Goal: Use online tool/utility

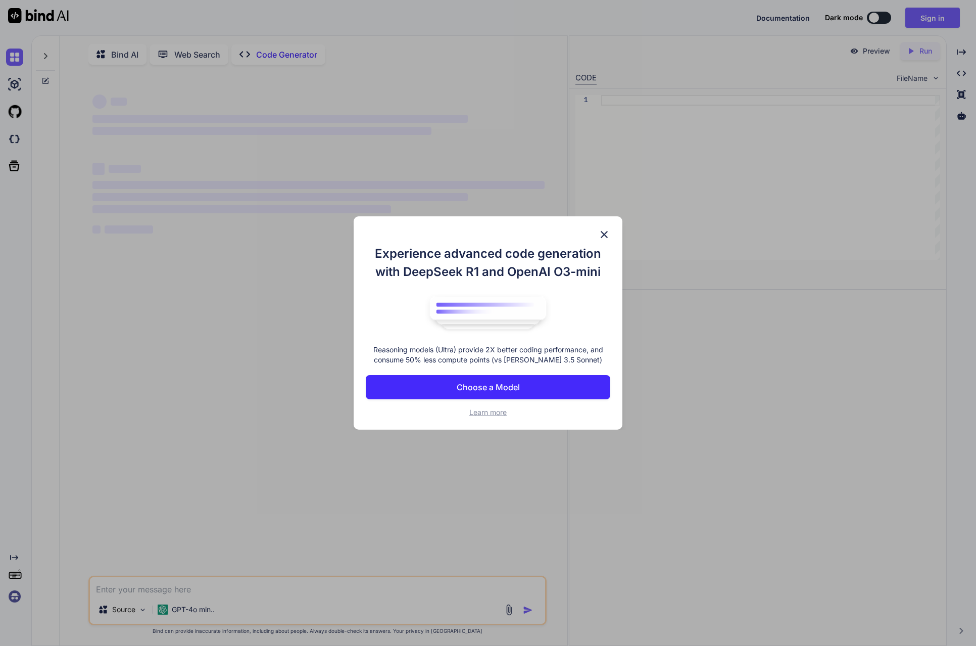
scroll to position [4, 0]
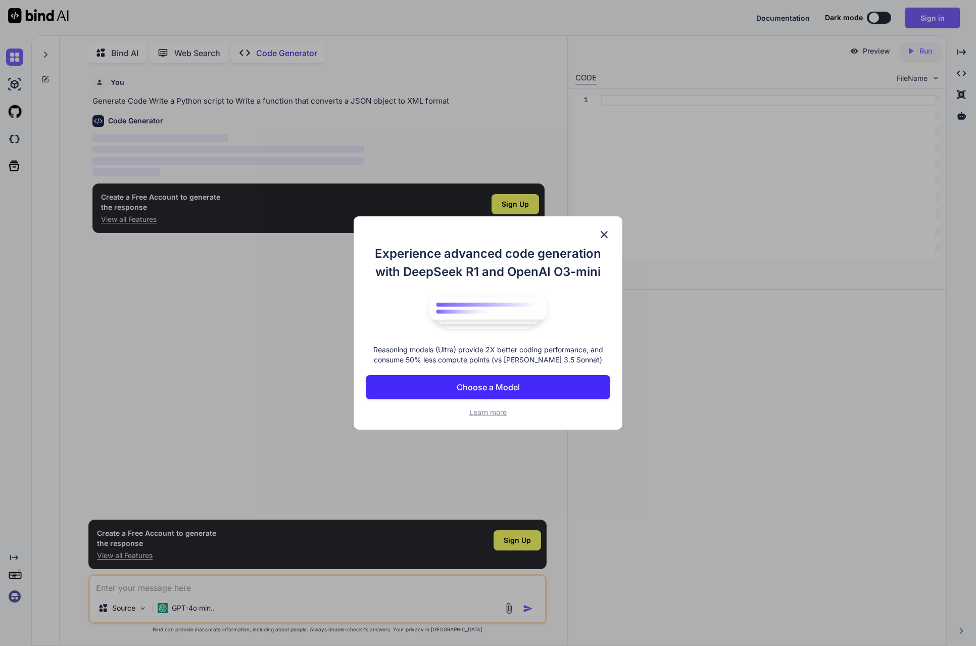
type textarea "x"
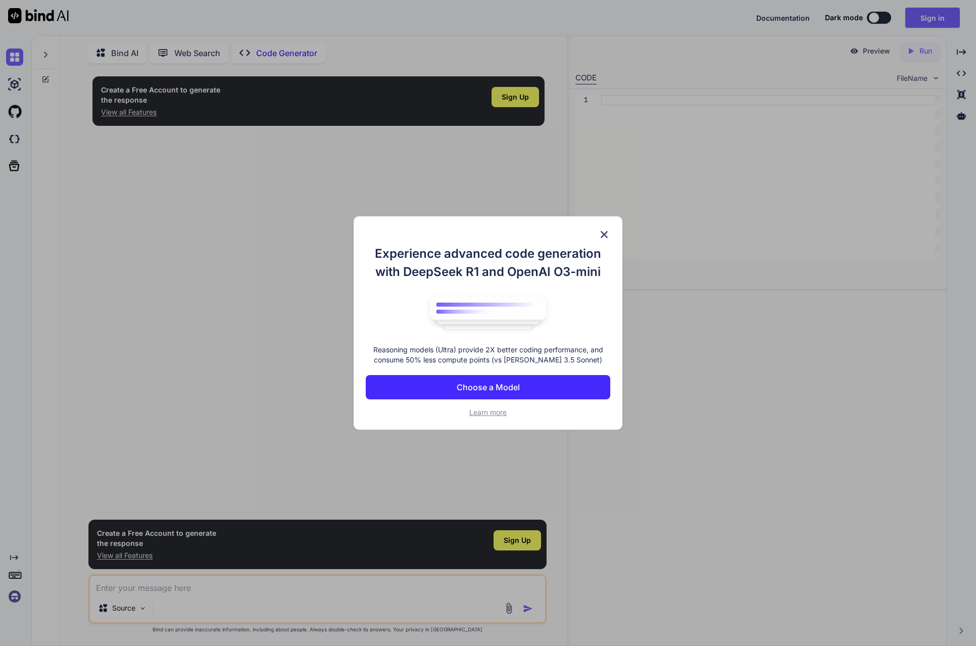
click at [600, 228] on img at bounding box center [604, 234] width 12 height 12
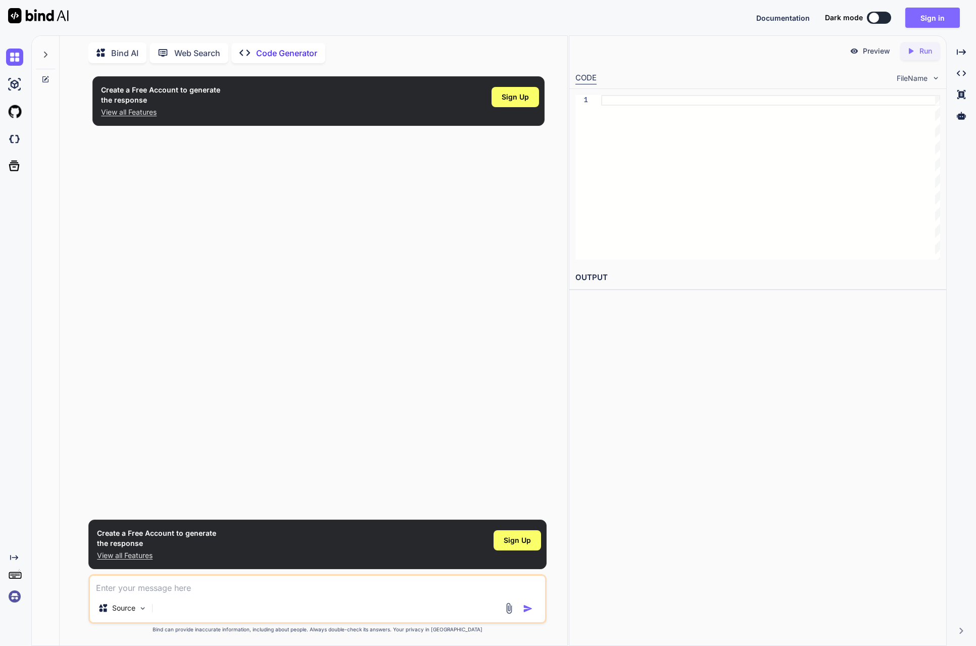
click at [925, 21] on button "Sign in" at bounding box center [932, 18] width 55 height 20
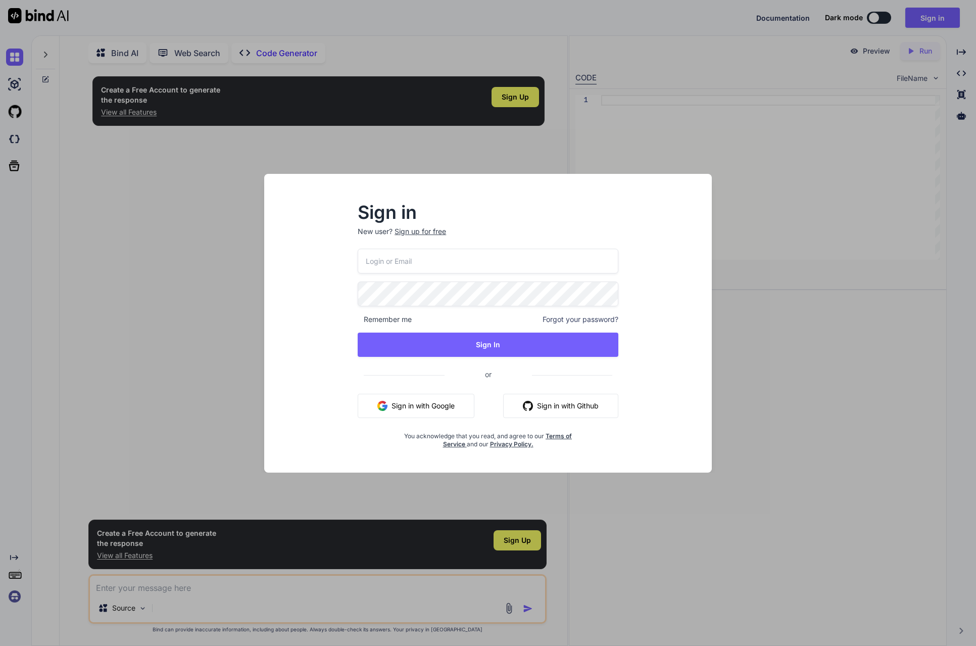
click at [400, 402] on button "Sign in with Google" at bounding box center [416, 406] width 117 height 24
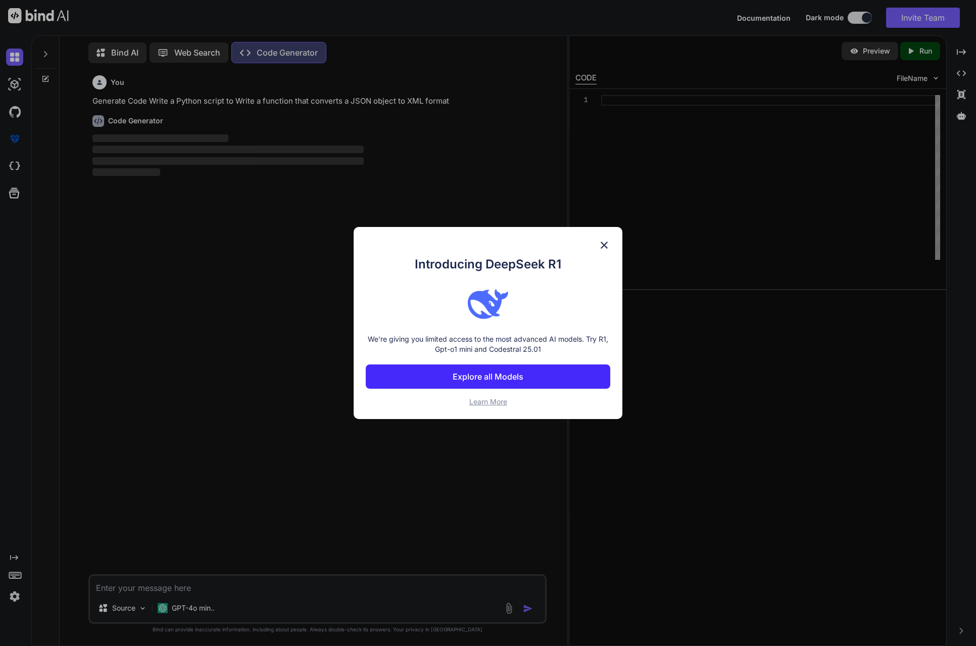
scroll to position [5, 0]
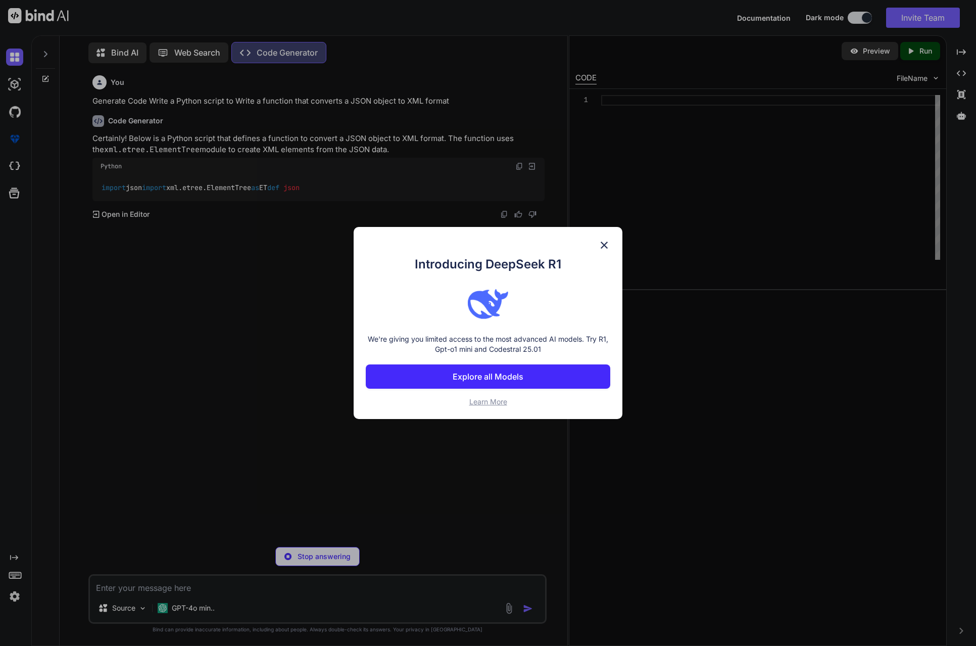
click at [603, 244] on img at bounding box center [604, 245] width 12 height 12
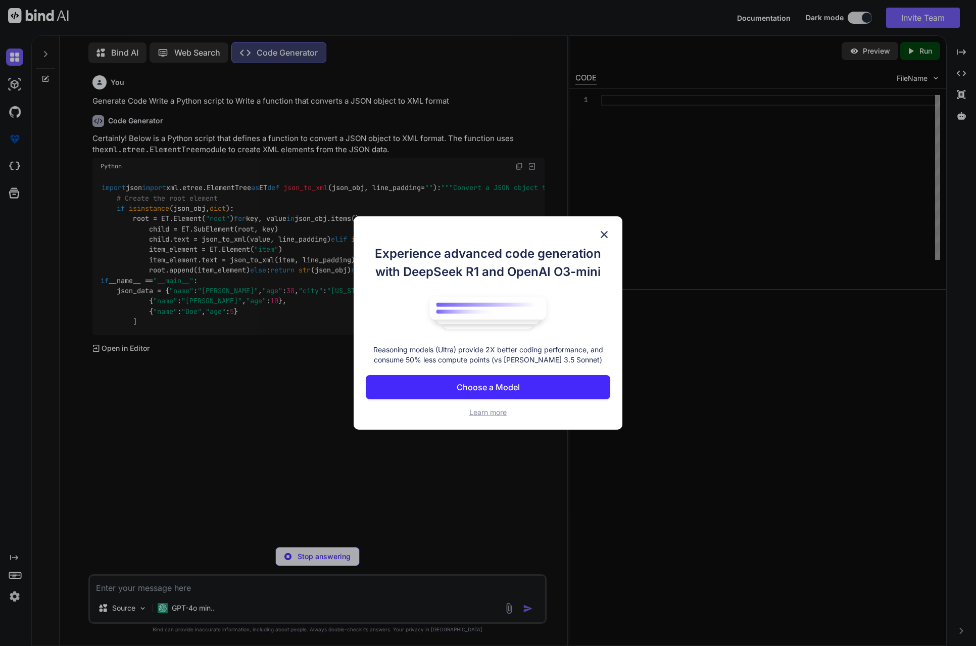
click at [602, 232] on img at bounding box center [604, 234] width 12 height 12
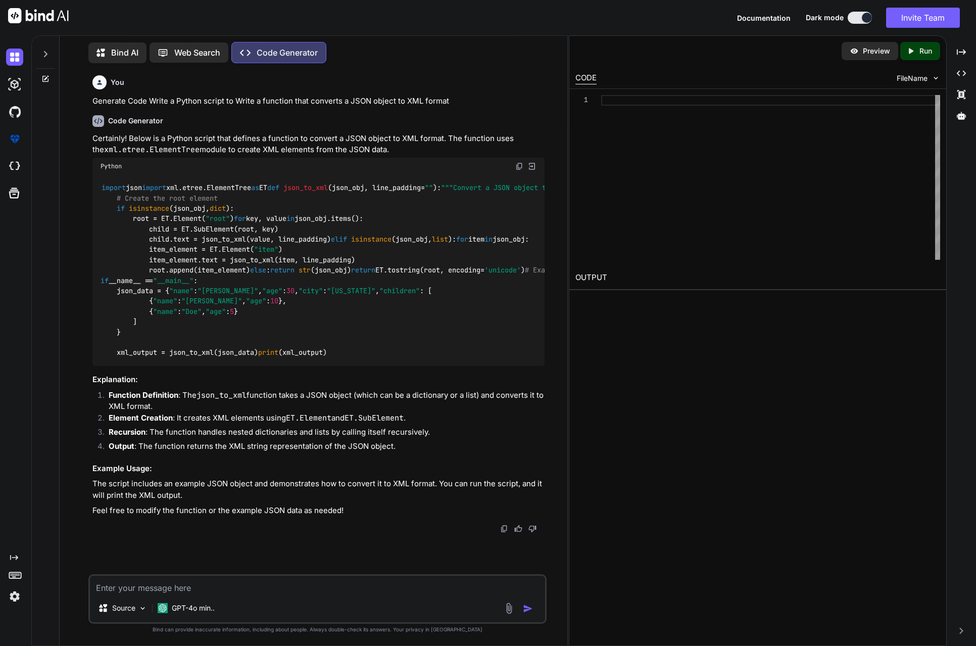
scroll to position [0, 0]
click at [931, 45] on div "Created with Pixso. Run" at bounding box center [920, 51] width 40 height 18
click at [857, 51] on img at bounding box center [854, 50] width 9 height 9
click at [242, 516] on p "Feel free to modify the function or the example JSON data as needed!" at bounding box center [318, 511] width 452 height 12
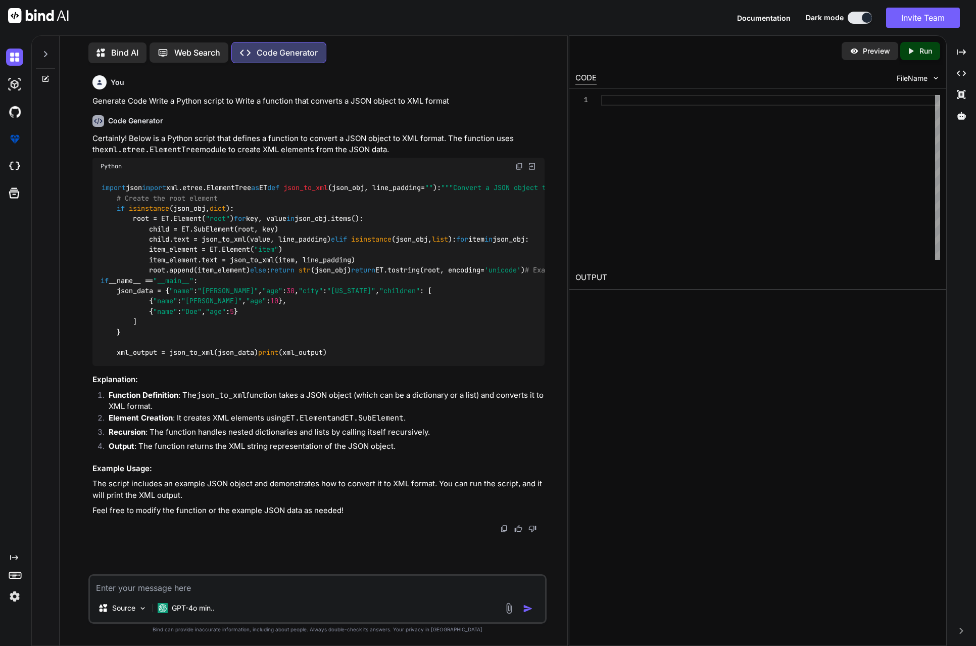
scroll to position [0, 0]
